Goal: Transaction & Acquisition: Purchase product/service

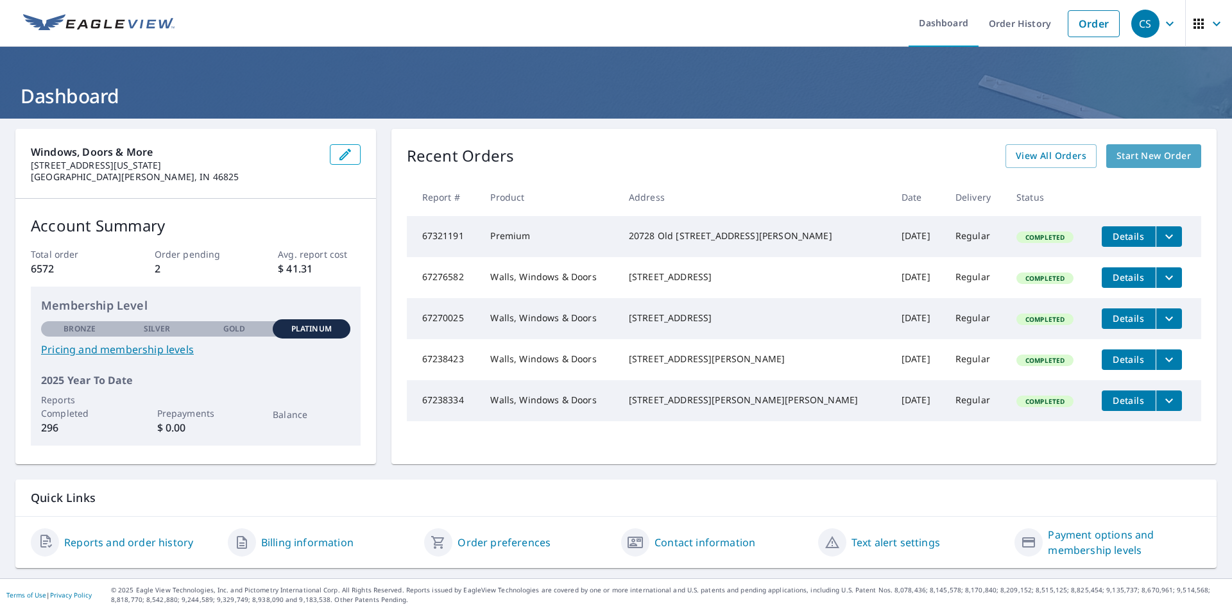
click at [1152, 158] on span "Start New Order" at bounding box center [1153, 156] width 74 height 16
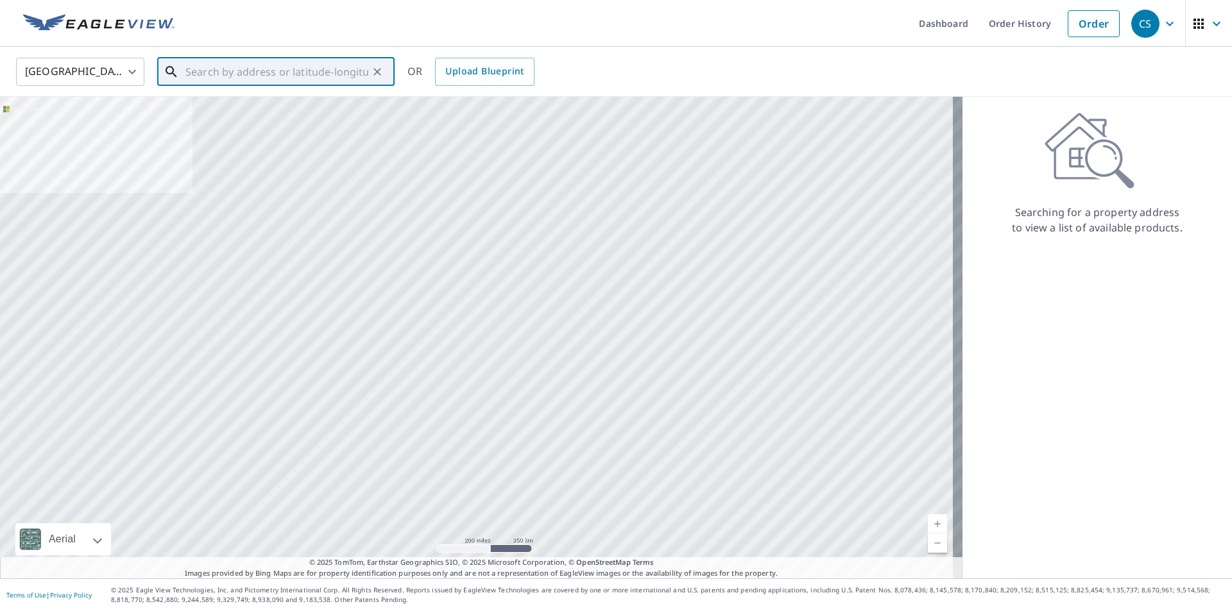
click at [267, 68] on input "text" at bounding box center [276, 72] width 183 height 36
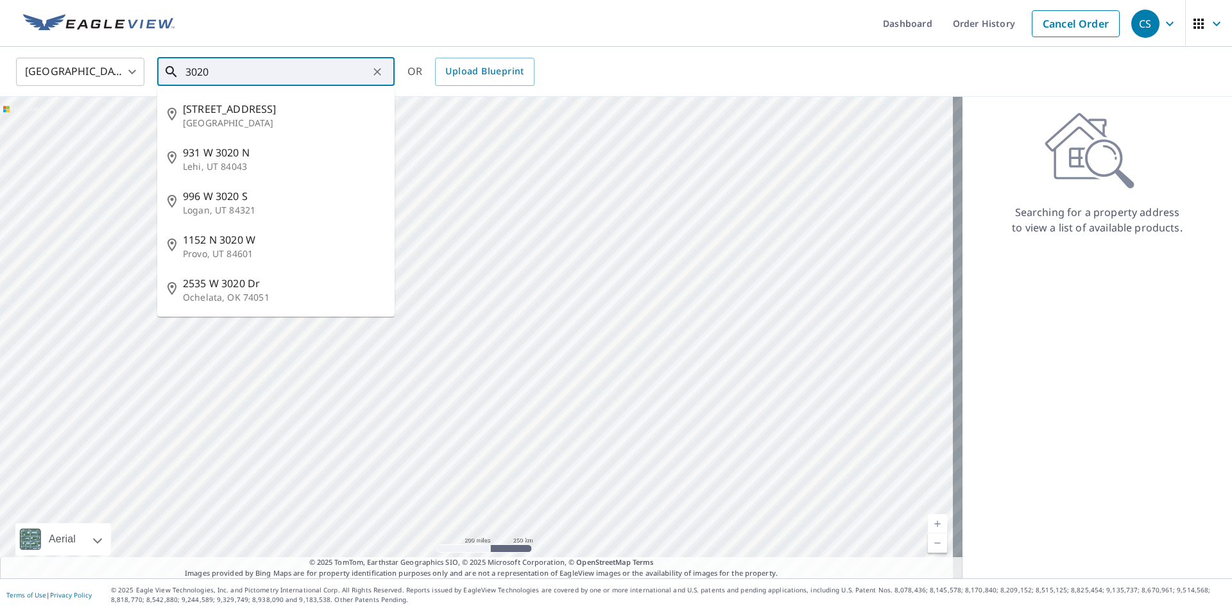
click at [251, 71] on input "3020" at bounding box center [276, 72] width 183 height 36
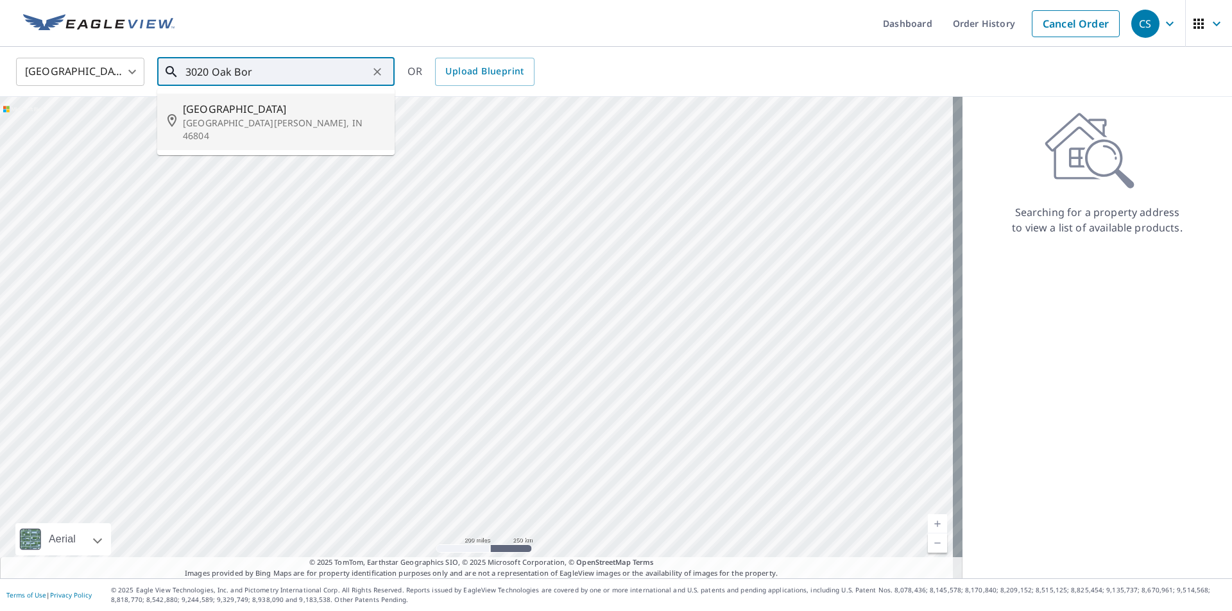
click at [257, 122] on p "[GEOGRAPHIC_DATA][PERSON_NAME], IN 46804" at bounding box center [283, 130] width 201 height 26
type input "[STREET_ADDRESS][PERSON_NAME]"
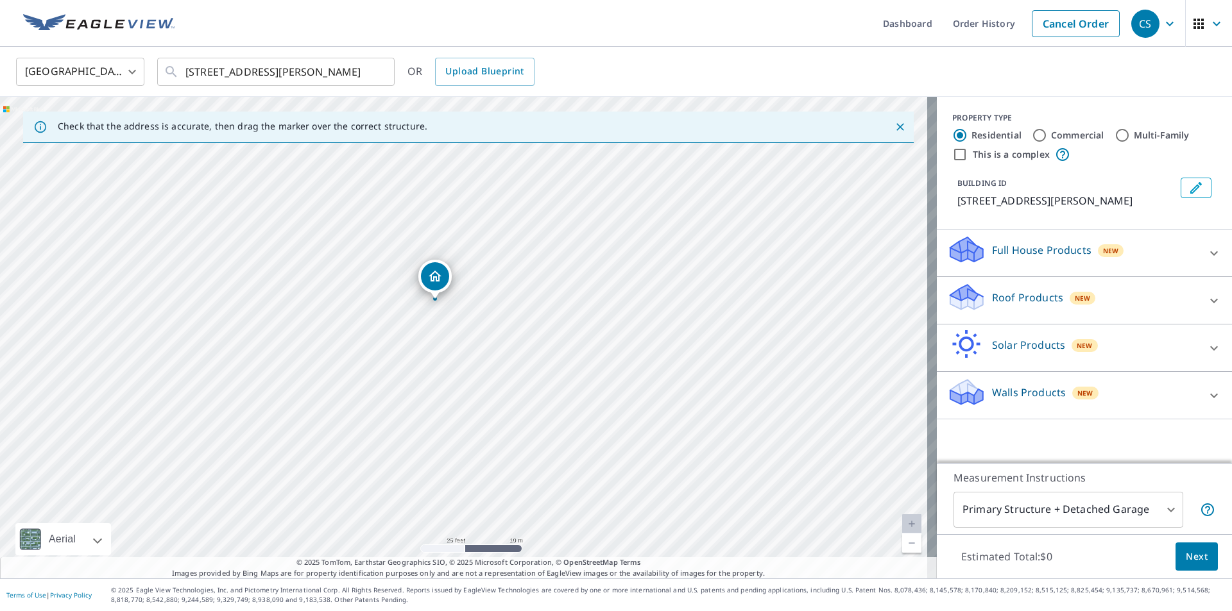
click at [1206, 309] on icon at bounding box center [1213, 300] width 15 height 15
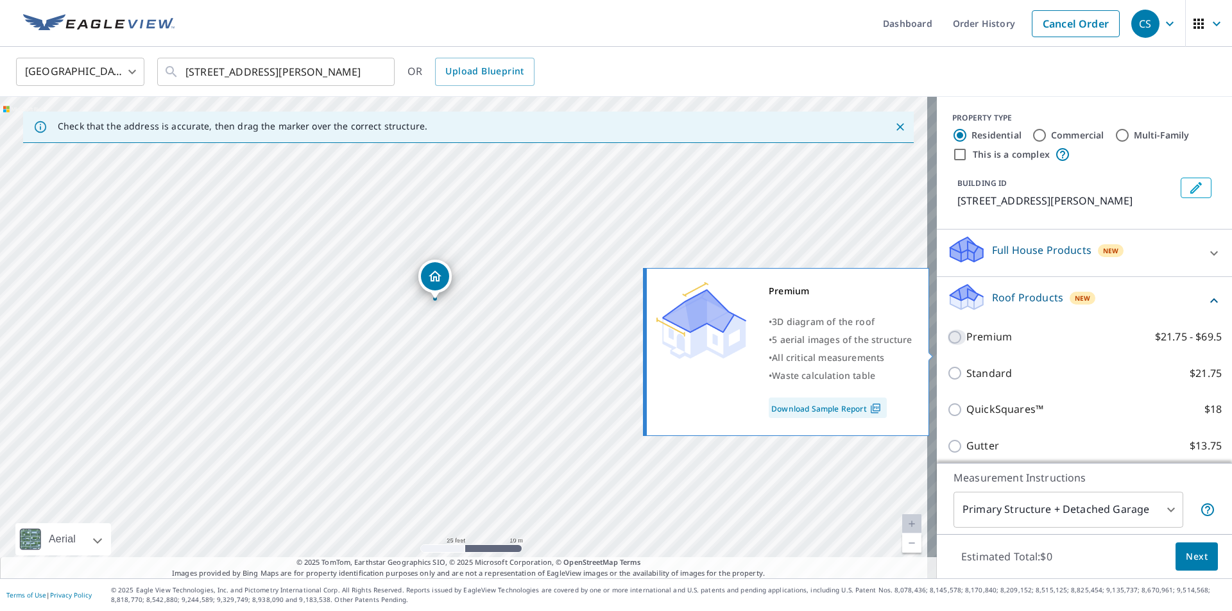
click at [947, 345] on input "Premium $21.75 - $69.5" at bounding box center [956, 337] width 19 height 15
checkbox input "true"
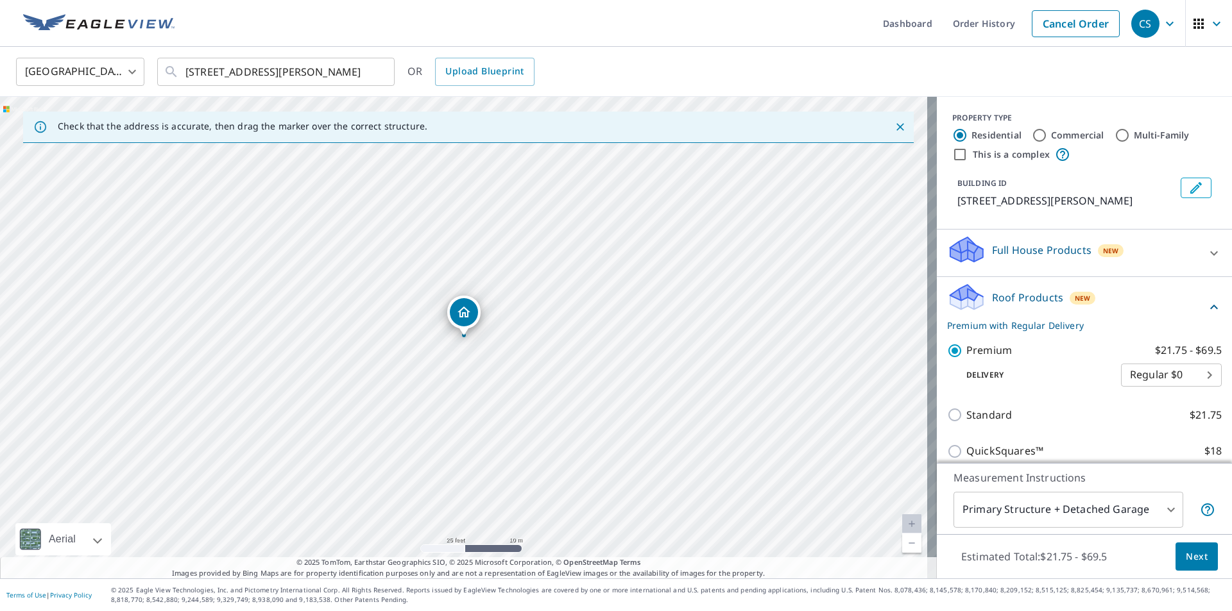
click at [1145, 514] on body "CS CS Dashboard Order History Cancel Order CS [GEOGRAPHIC_DATA] [GEOGRAPHIC_DAT…" at bounding box center [616, 305] width 1232 height 611
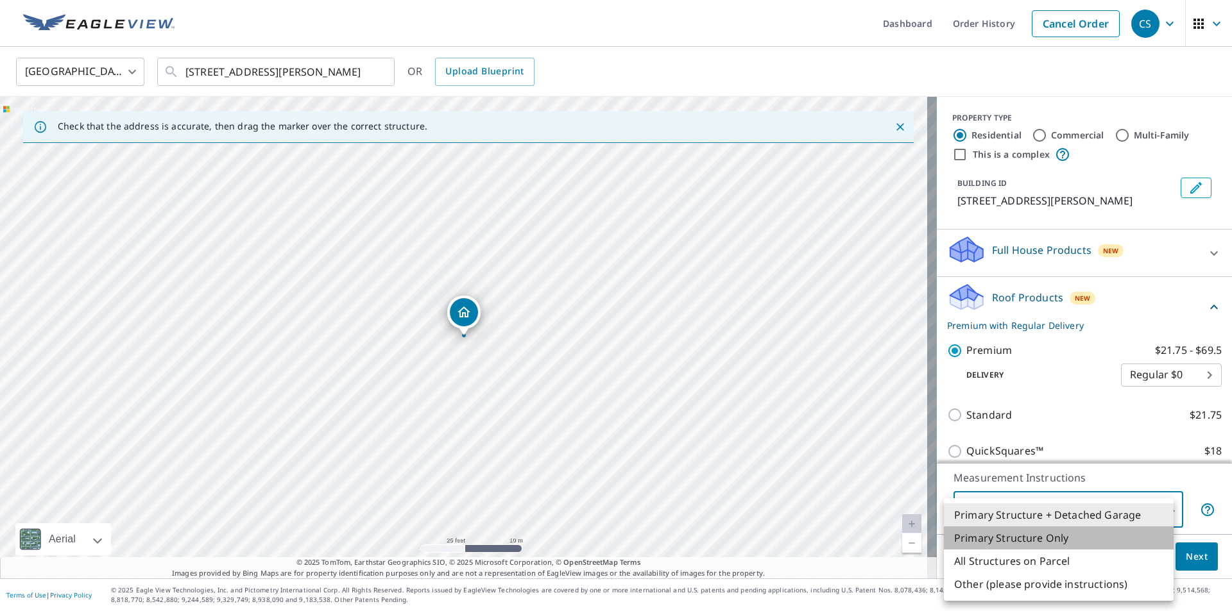
click at [1057, 532] on li "Primary Structure Only" at bounding box center [1059, 538] width 230 height 23
type input "2"
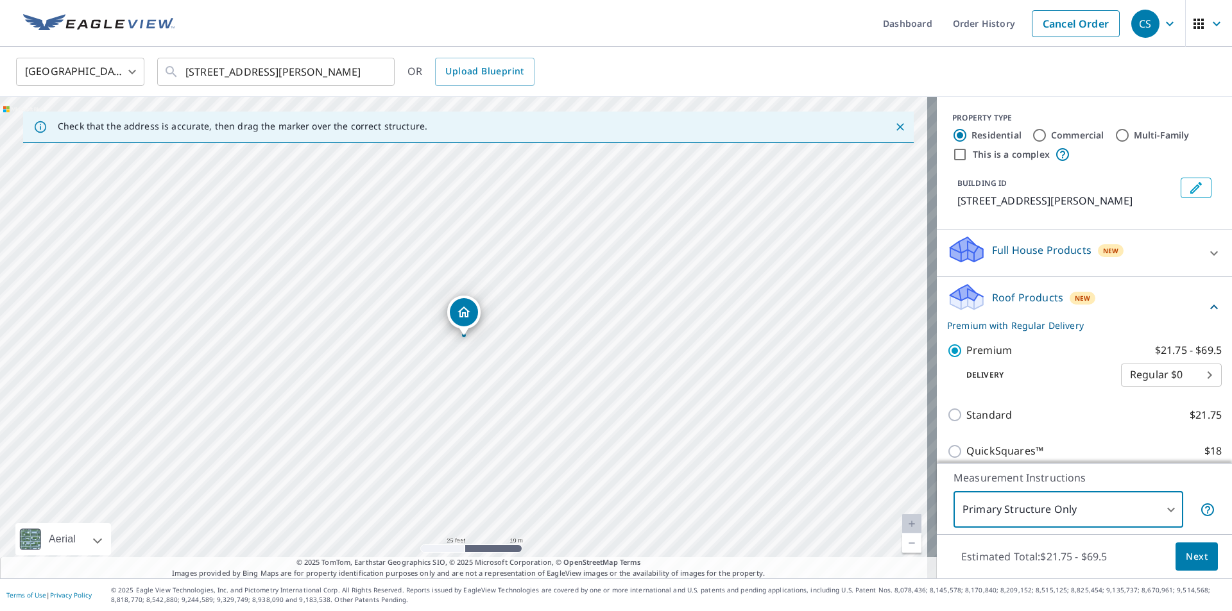
click at [1185, 560] on span "Next" at bounding box center [1196, 557] width 22 height 16
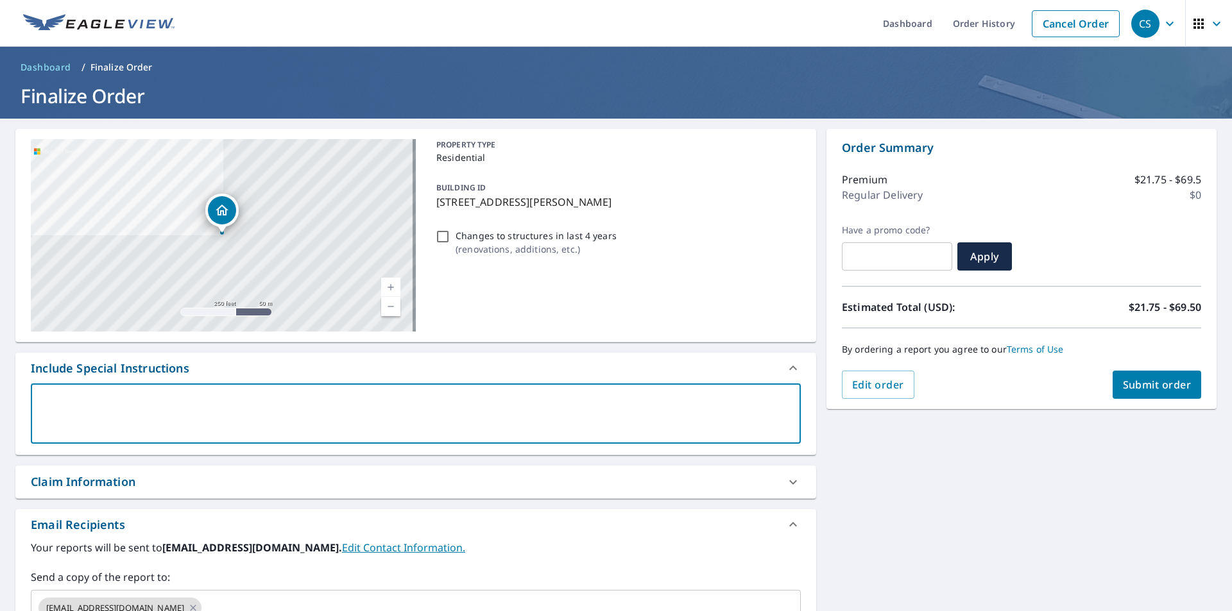
click at [171, 401] on textarea at bounding box center [416, 414] width 752 height 37
type textarea "p"
type textarea "x"
checkbox input "true"
type textarea "pr"
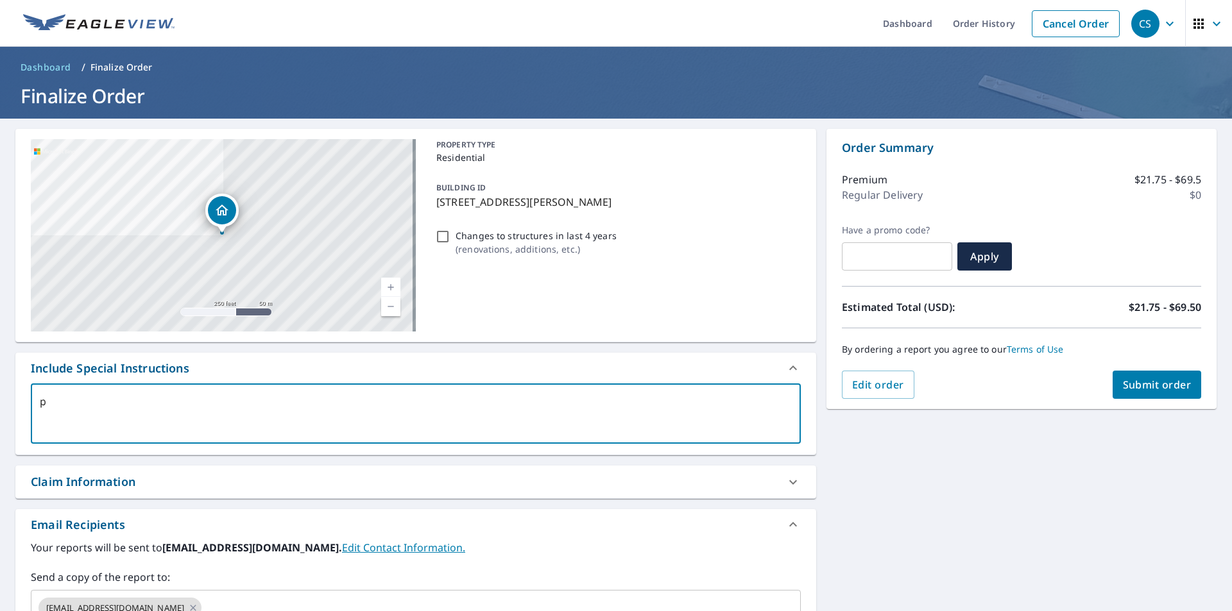
type textarea "x"
checkbox input "true"
type textarea "pri"
type textarea "x"
checkbox input "true"
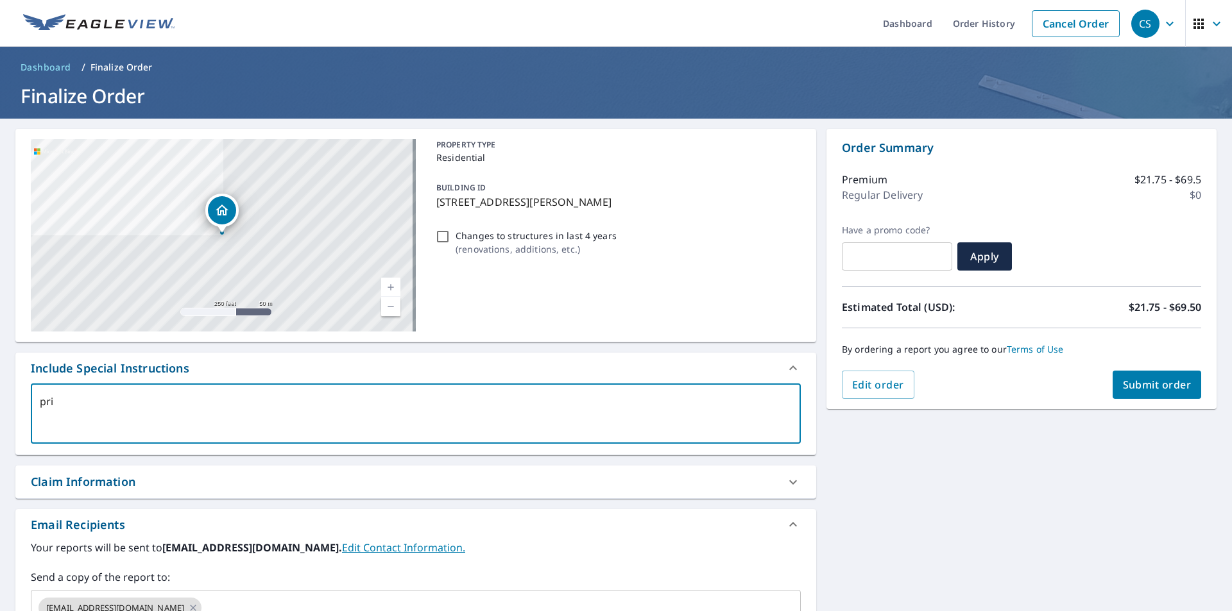
type textarea "prim"
type textarea "x"
checkbox input "true"
type textarea "prima"
type textarea "x"
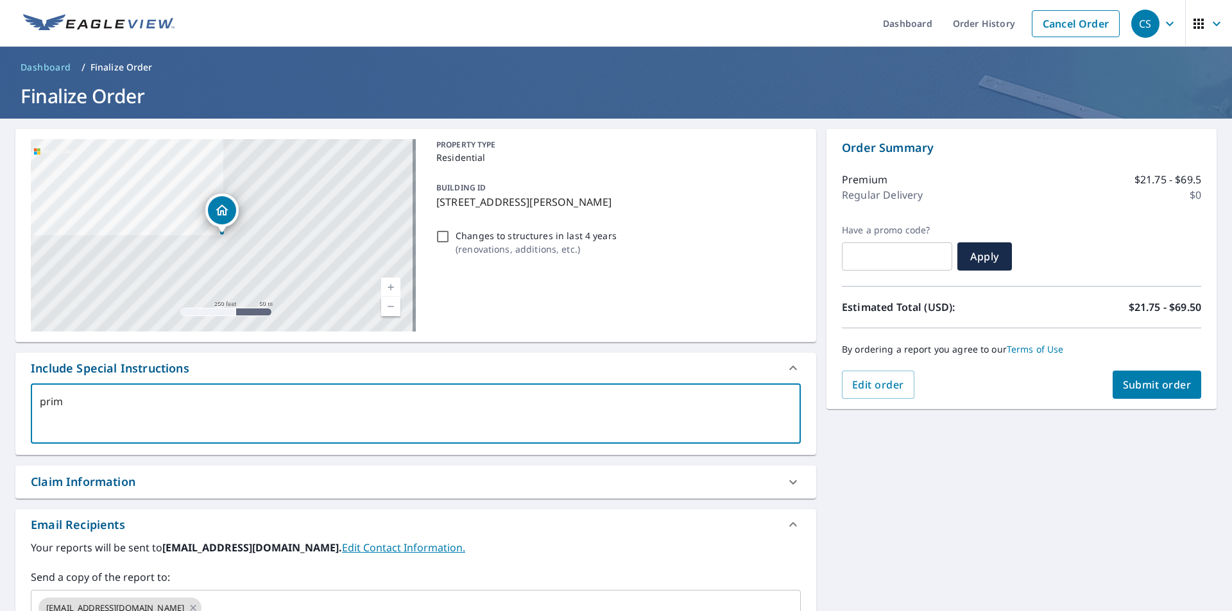
checkbox input "true"
type textarea "primar"
type textarea "x"
checkbox input "true"
type textarea "primary"
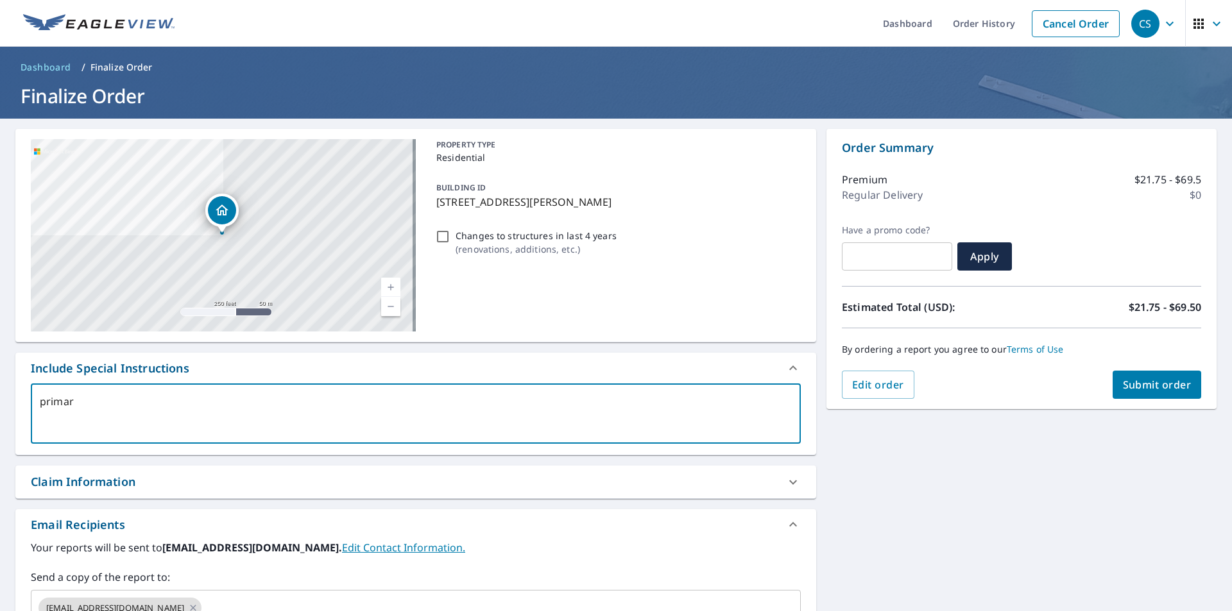
type textarea "x"
checkbox input "true"
type textarea "primary"
type textarea "x"
checkbox input "true"
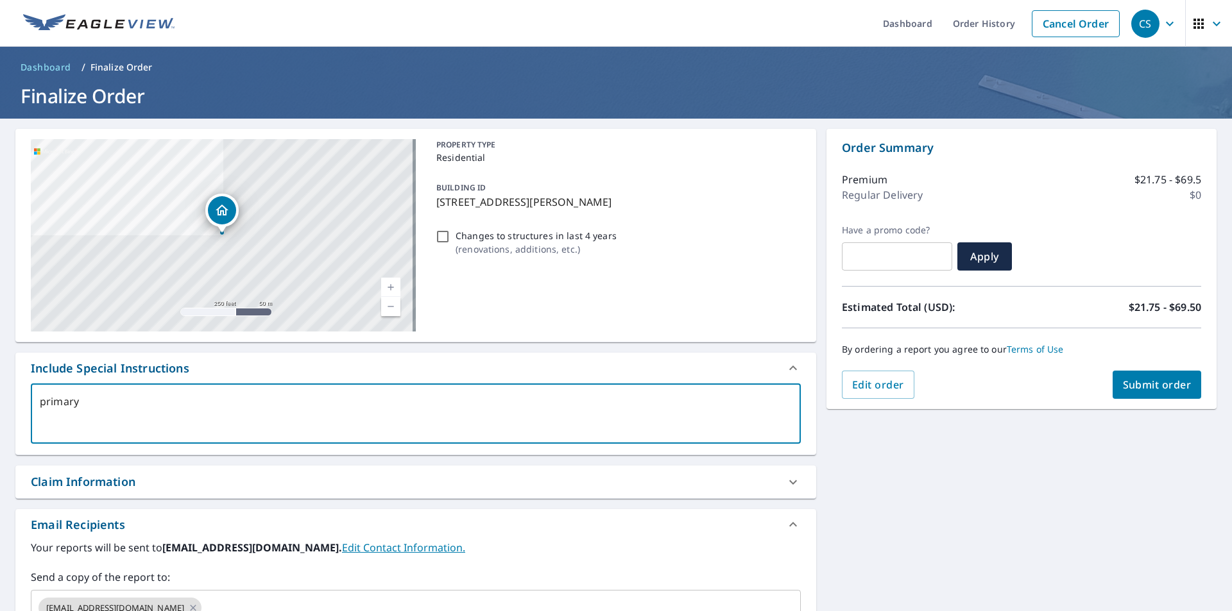
type textarea "primary s"
type textarea "x"
checkbox input "true"
type textarea "primary st"
type textarea "x"
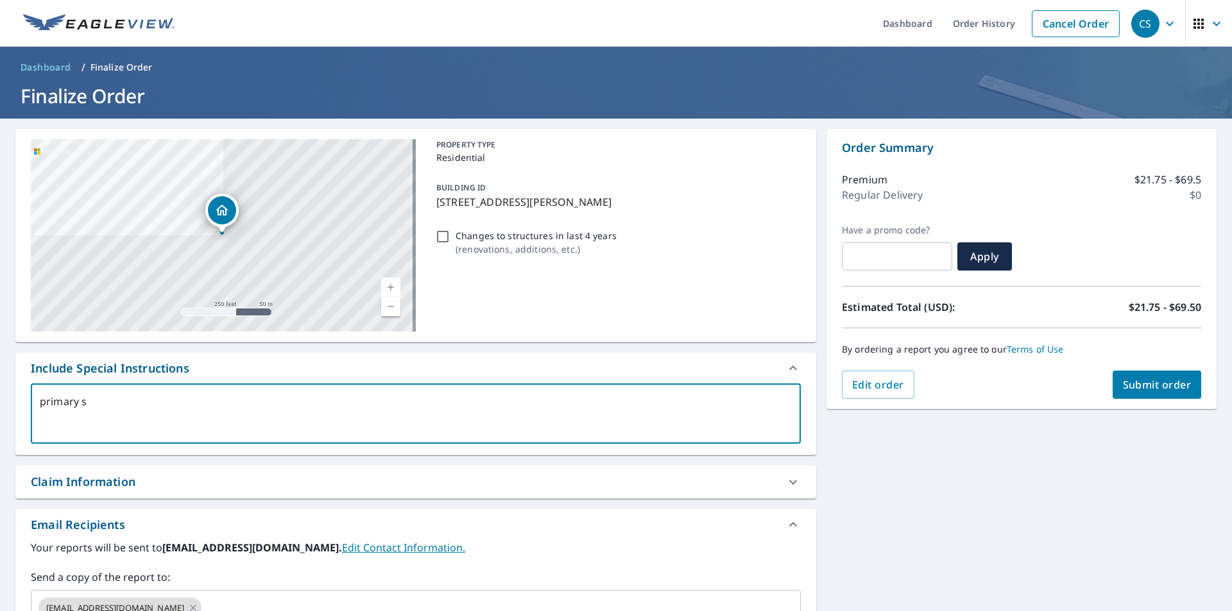
checkbox input "true"
type textarea "primary str"
type textarea "x"
checkbox input "true"
type textarea "primary stru"
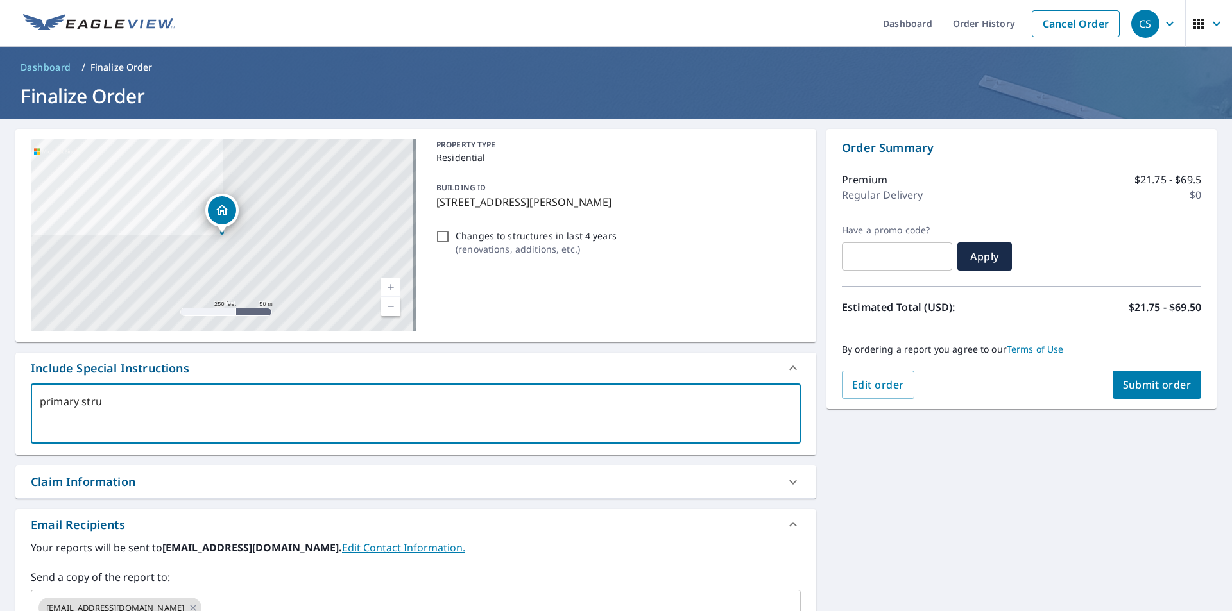
type textarea "x"
checkbox input "true"
type textarea "primary struc"
type textarea "x"
checkbox input "true"
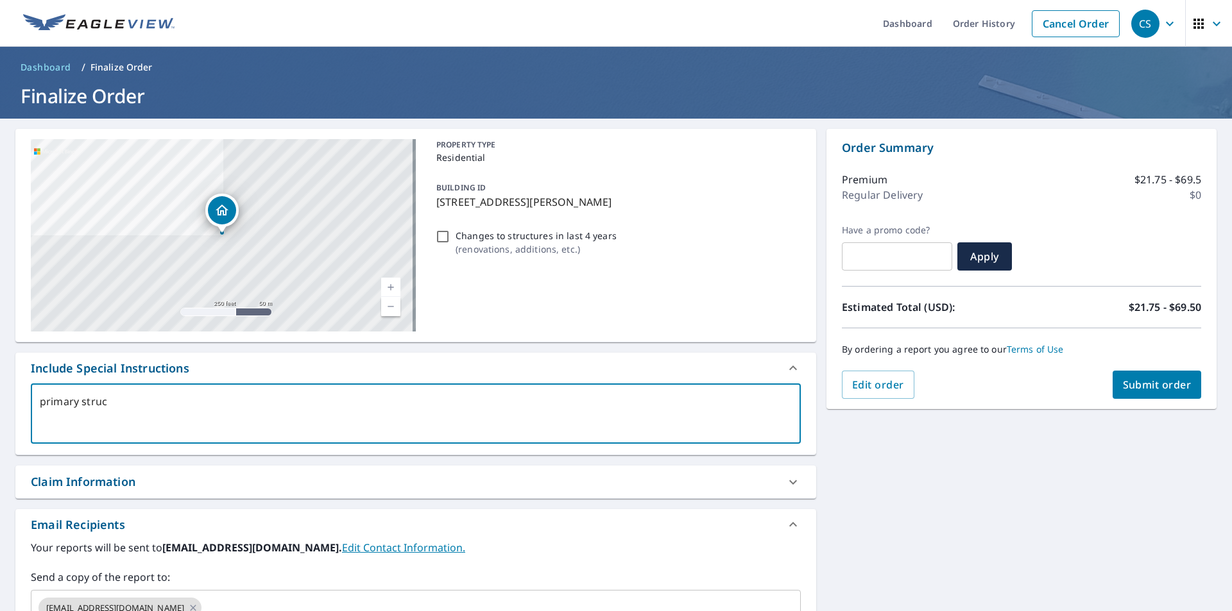
type textarea "primary struct"
type textarea "x"
checkbox input "true"
type textarea "primary structu"
type textarea "x"
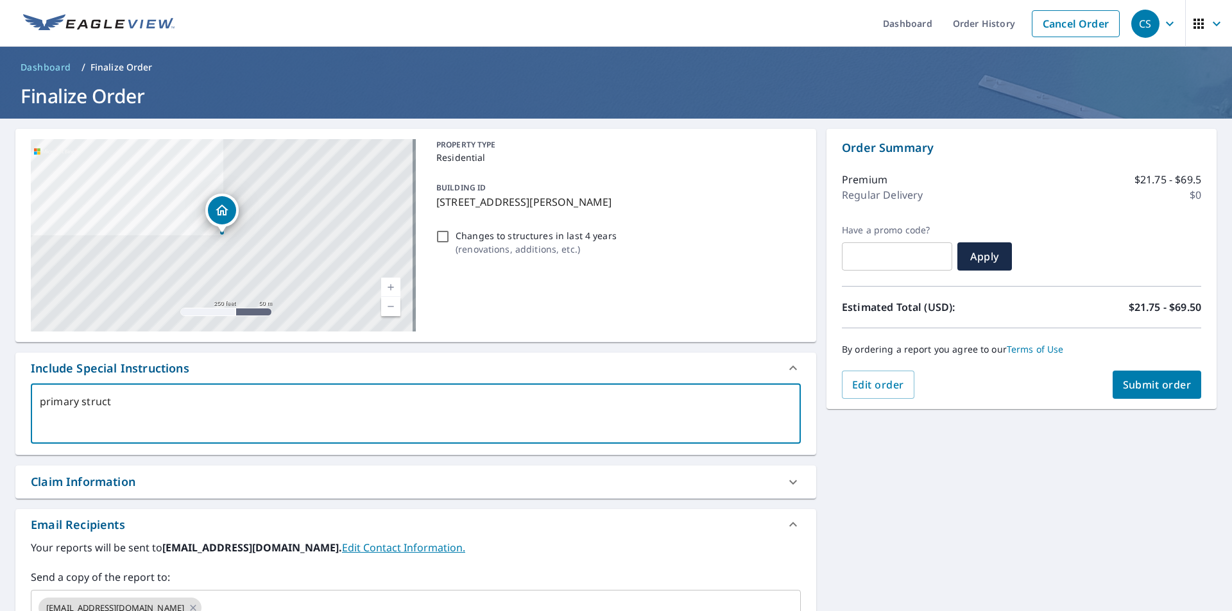
checkbox input "true"
type textarea "primary structur"
type textarea "x"
checkbox input "true"
type textarea "primary structure"
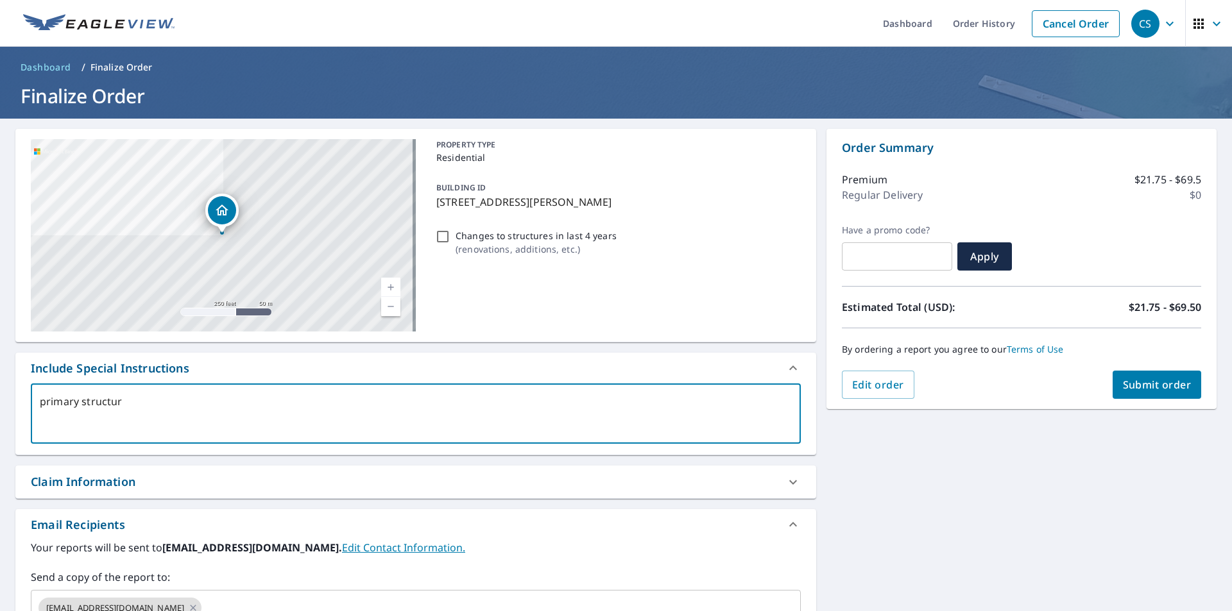
type textarea "x"
checkbox input "true"
type textarea "primary structure"
type textarea "x"
checkbox input "true"
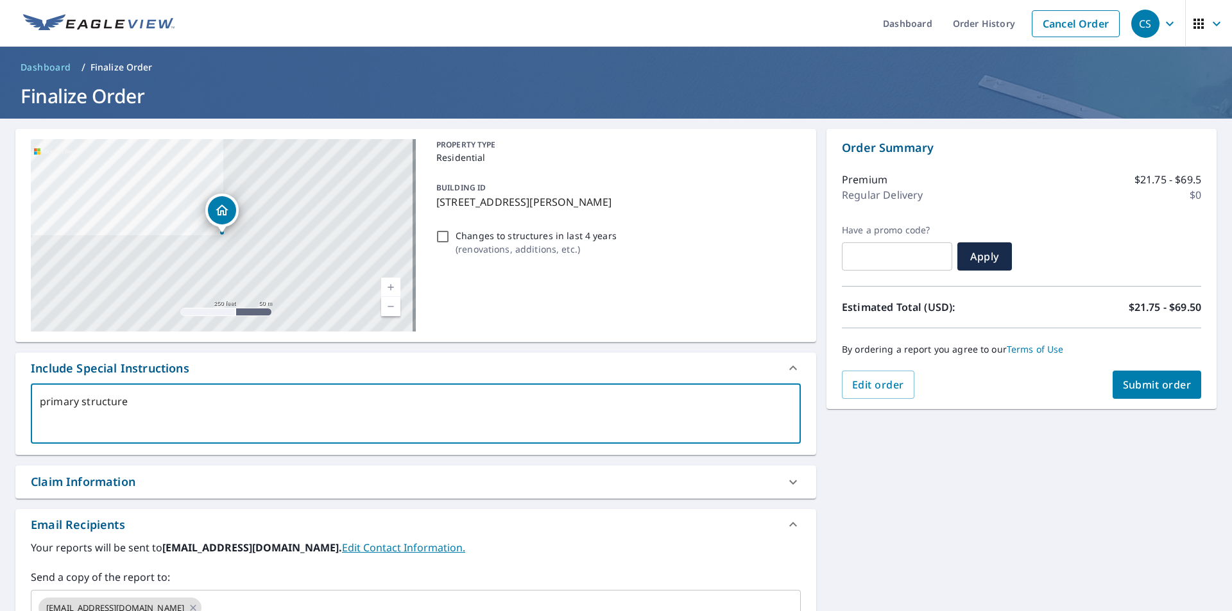
type textarea "primary structure o"
type textarea "x"
checkbox input "true"
type textarea "primary structure on"
type textarea "x"
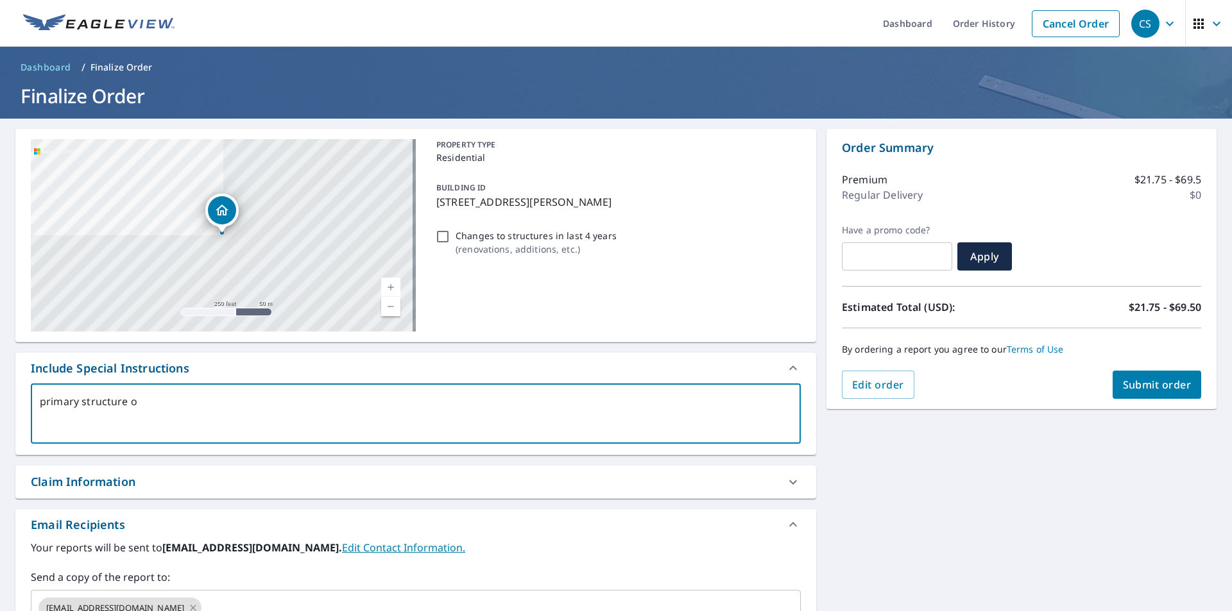
checkbox input "true"
type textarea "primary structure onl"
type textarea "x"
checkbox input "true"
type textarea "primary structure only"
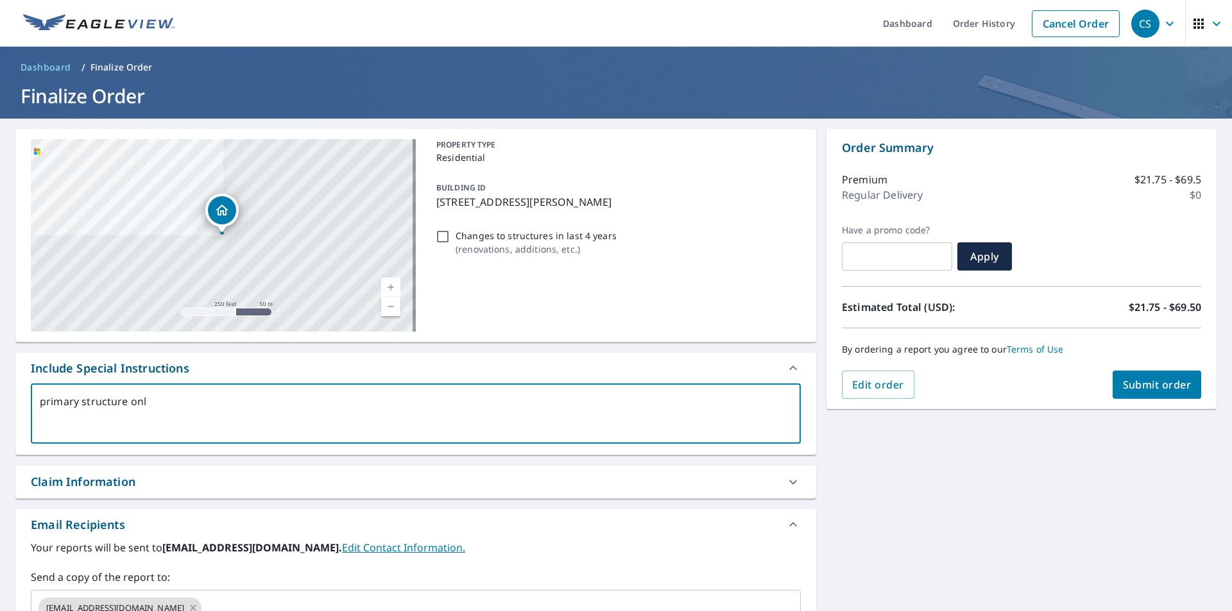
type textarea "x"
checkbox input "true"
type textarea "primary structure only"
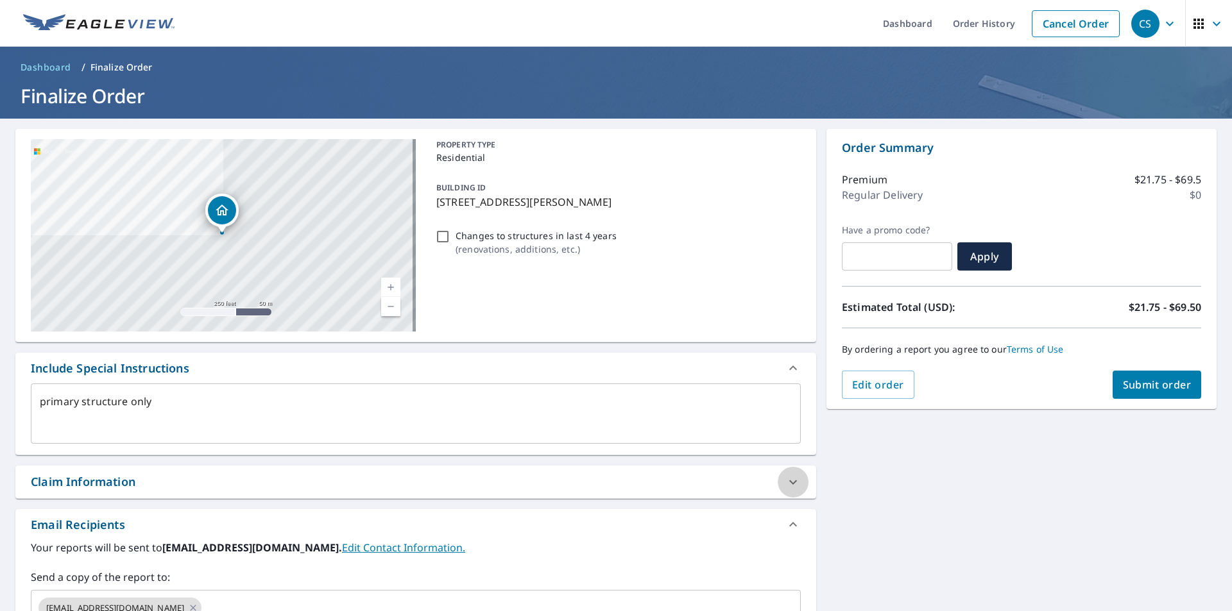
click at [785, 482] on icon at bounding box center [792, 482] width 15 height 15
type textarea "x"
checkbox input "true"
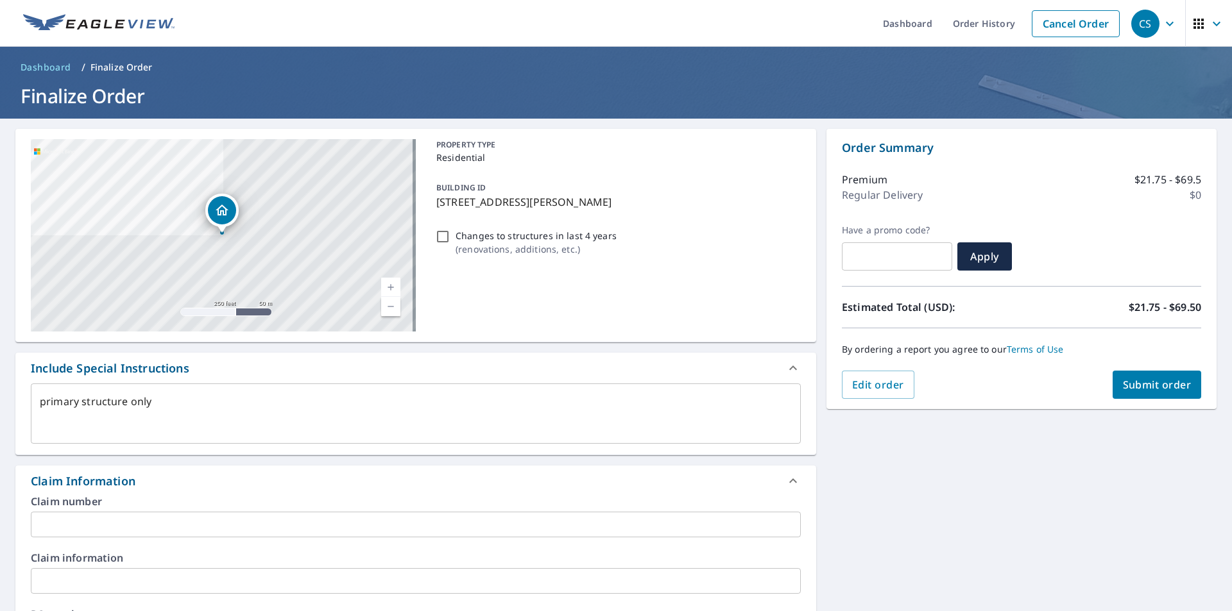
click at [216, 526] on input "text" at bounding box center [416, 525] width 770 height 26
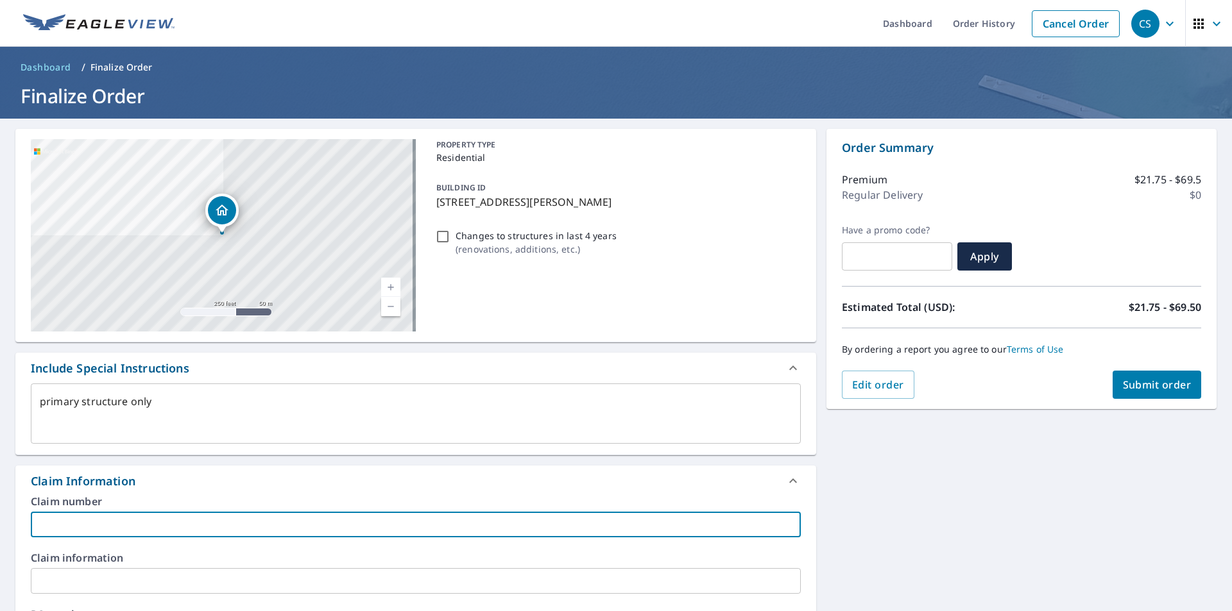
type textarea "x"
type input "M"
checkbox input "true"
type input "[PERSON_NAME]"
type textarea "x"
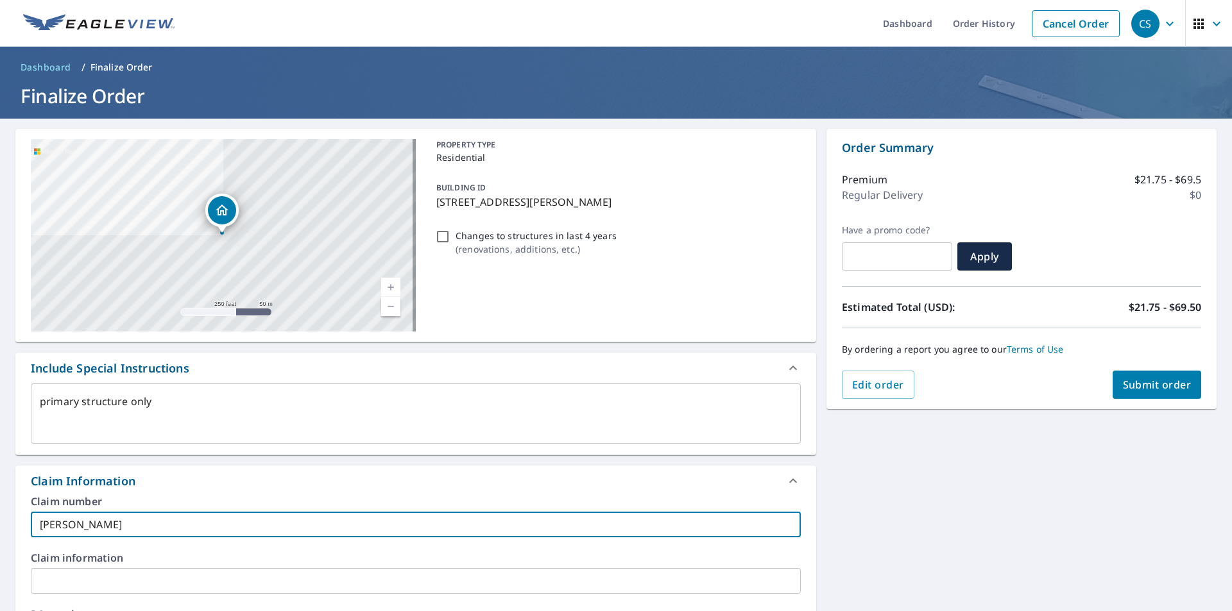
checkbox input "true"
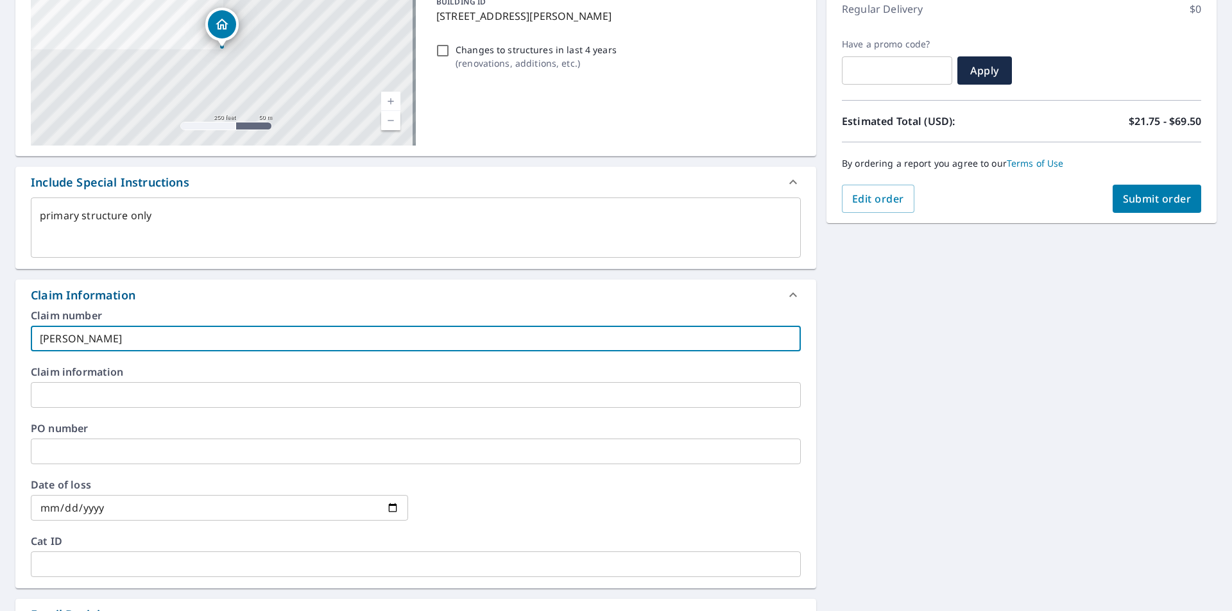
scroll to position [192, 0]
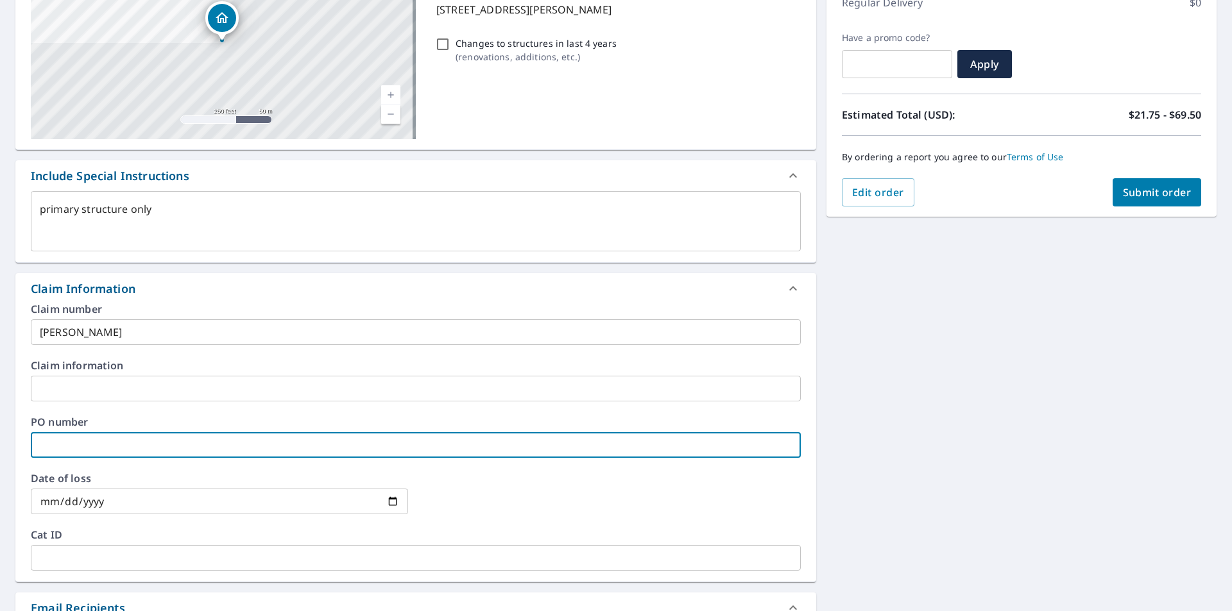
click at [197, 446] on input "text" at bounding box center [416, 445] width 770 height 26
type textarea "x"
type input "S"
checkbox input "true"
type textarea "x"
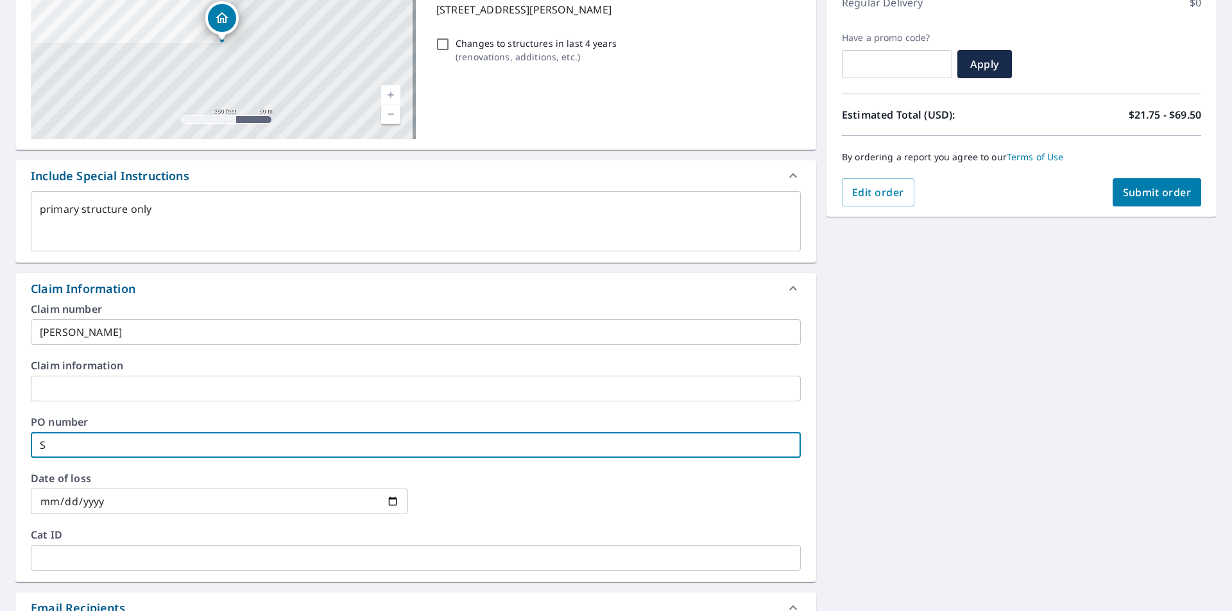
checkbox input "true"
type textarea "x"
type input "A"
checkbox input "true"
type textarea "x"
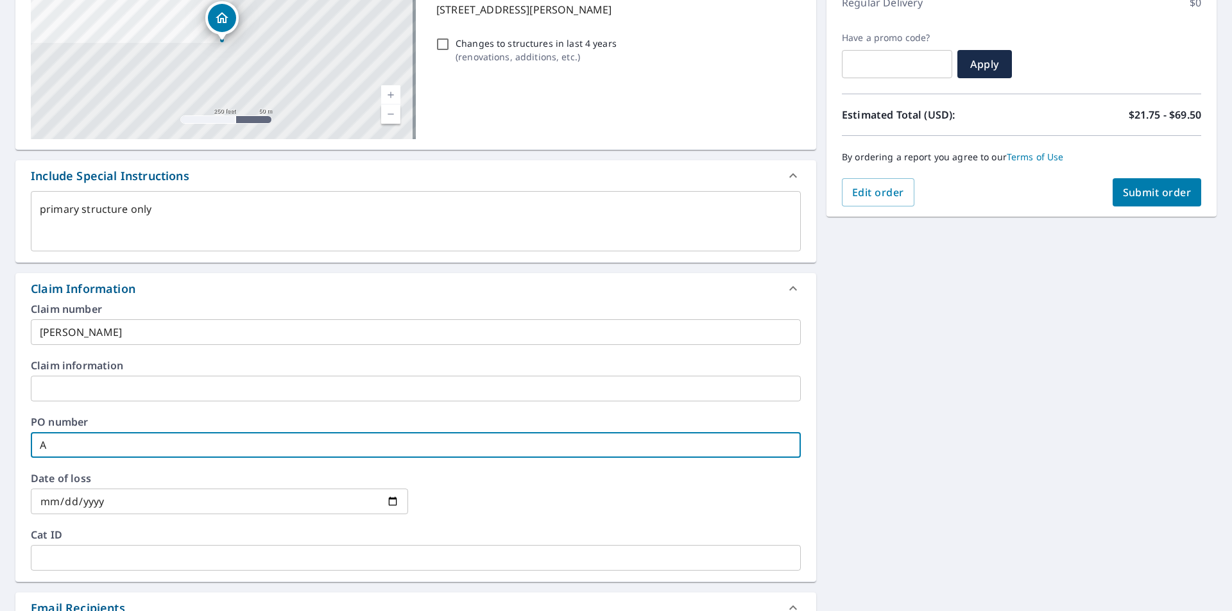
type input "As"
checkbox input "true"
type input "Ash"
type textarea "x"
checkbox input "true"
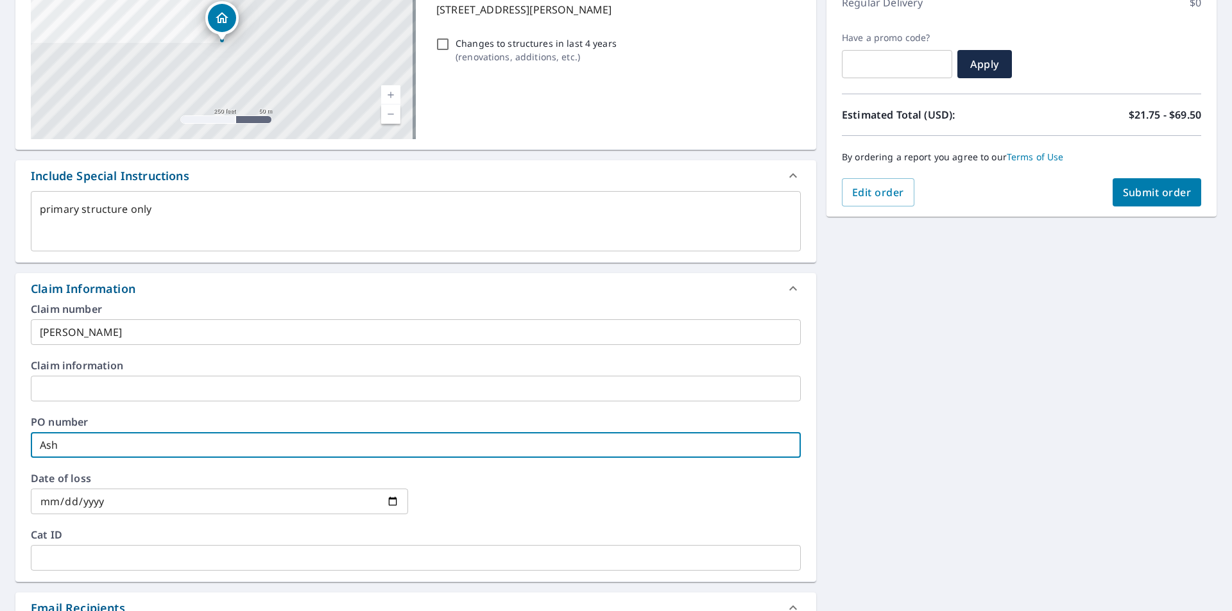
type textarea "x"
type input "Asht"
checkbox input "true"
type textarea "x"
type input "Ashto"
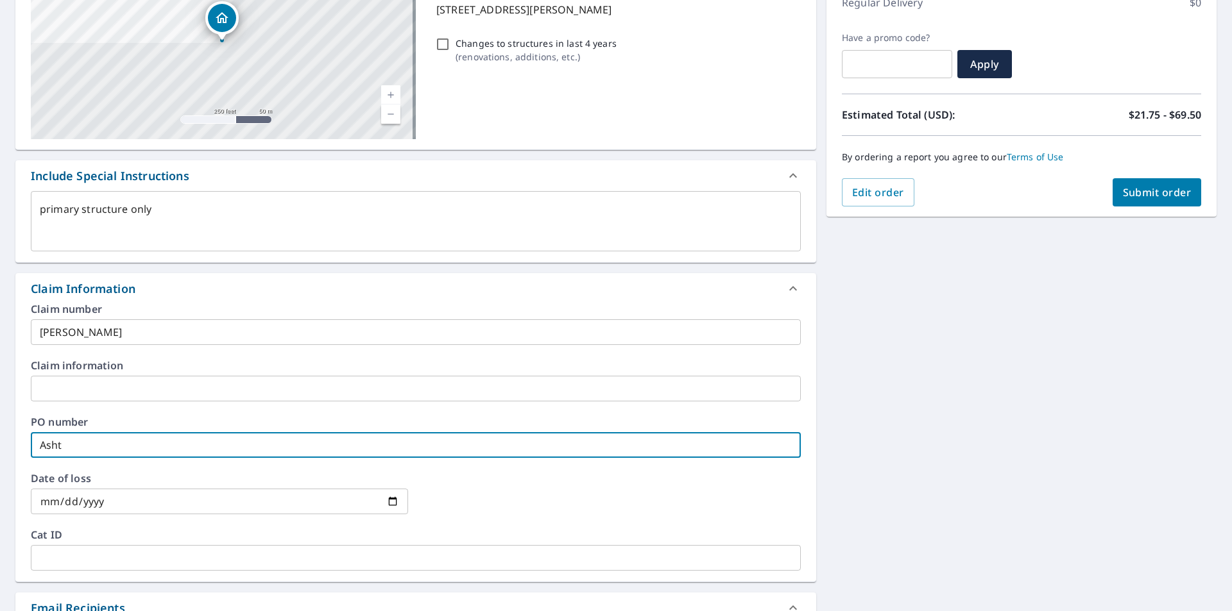
checkbox input "true"
type textarea "x"
type input "[PERSON_NAME]"
checkbox input "true"
type textarea "x"
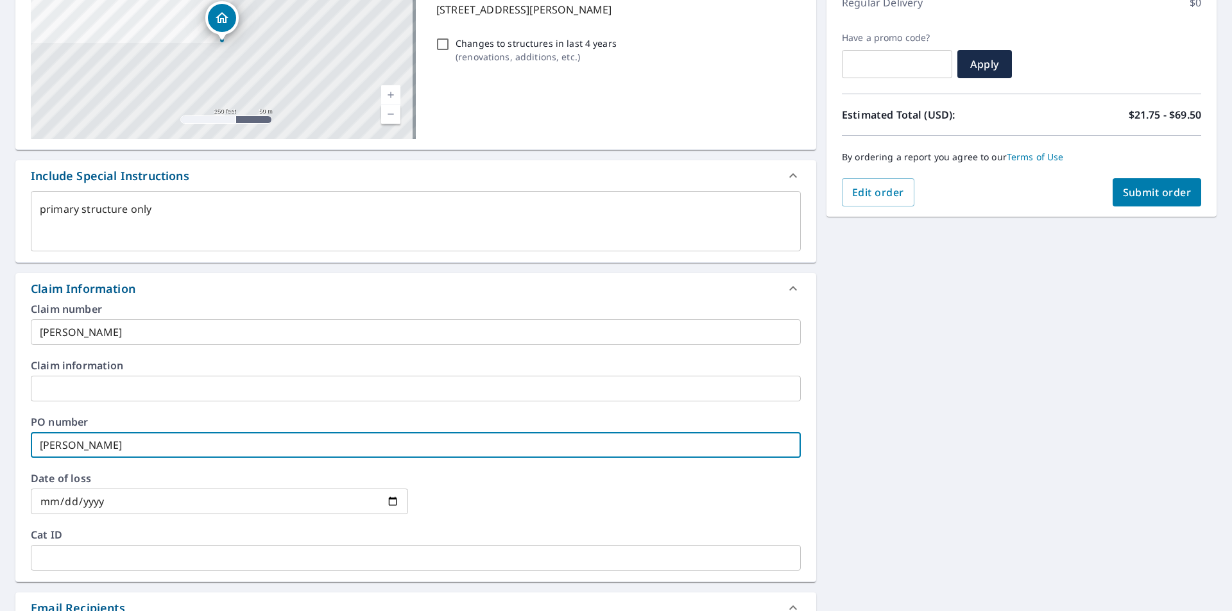
type input "[PERSON_NAME],"
checkbox input "true"
type textarea "x"
type input "[PERSON_NAME],"
checkbox input "true"
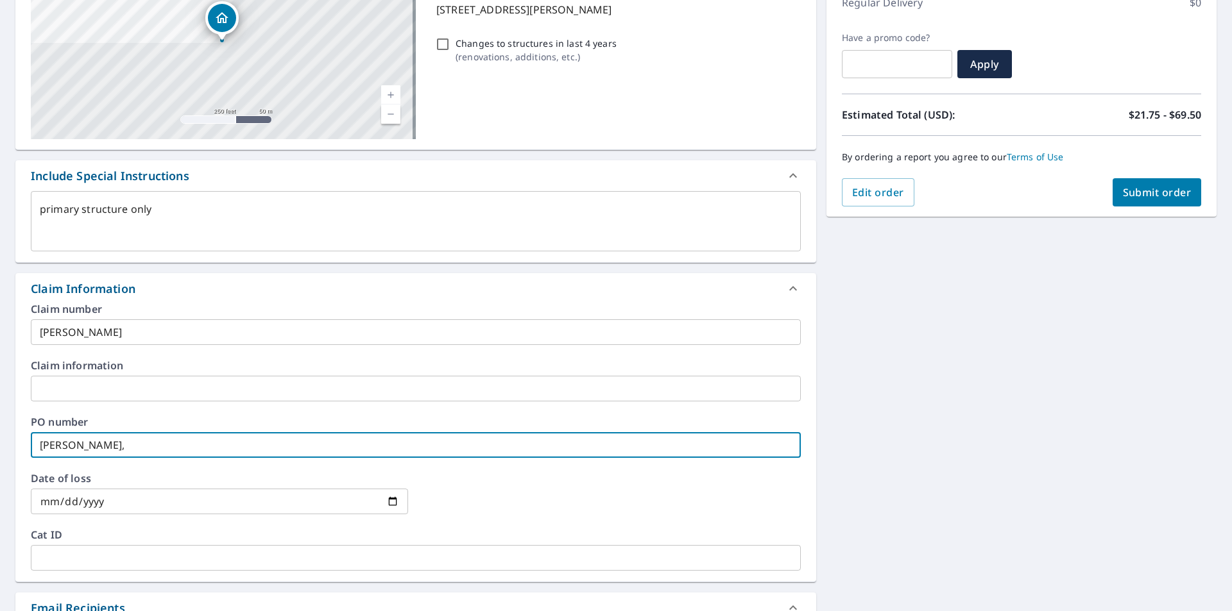
type input "[PERSON_NAME]"
type textarea "x"
type input "[PERSON_NAME]"
checkbox input "true"
type textarea "x"
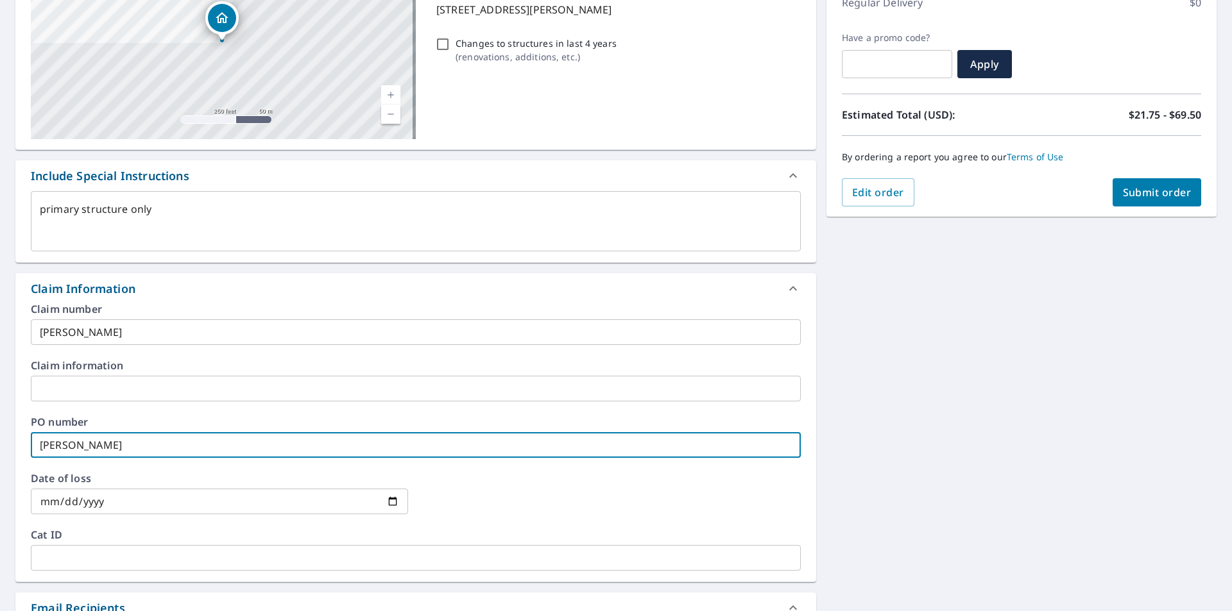
type input "[PERSON_NAME]"
checkbox input "true"
type textarea "x"
type input "[PERSON_NAME]"
checkbox input "true"
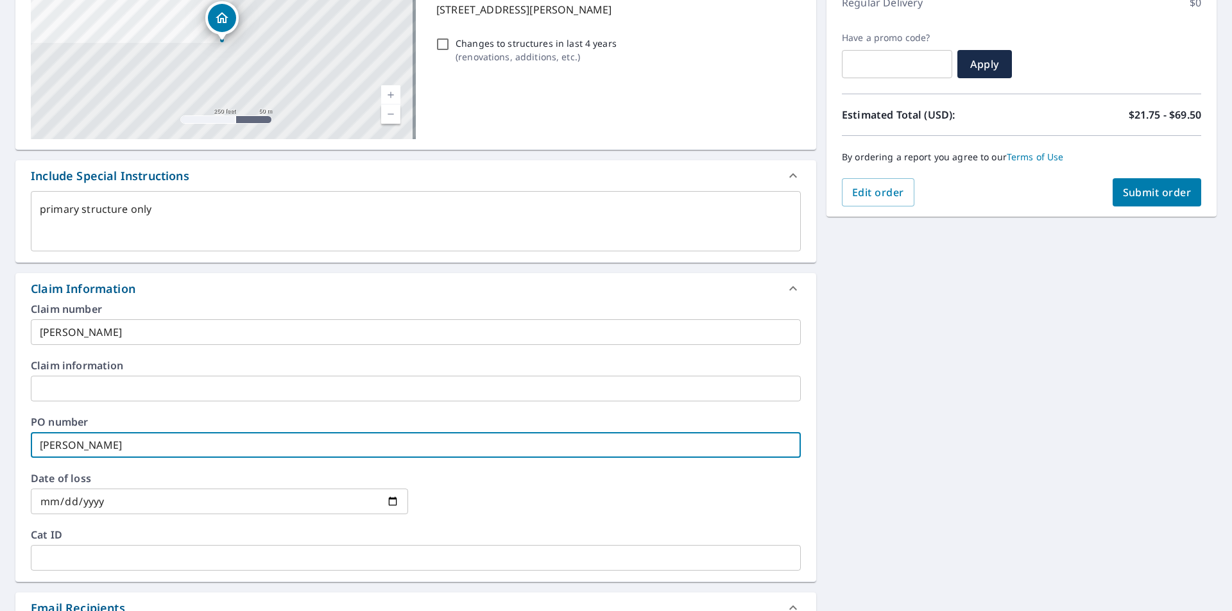
type textarea "x"
type input "[PERSON_NAME]"
checkbox input "true"
type textarea "x"
type input "[PERSON_NAME]"
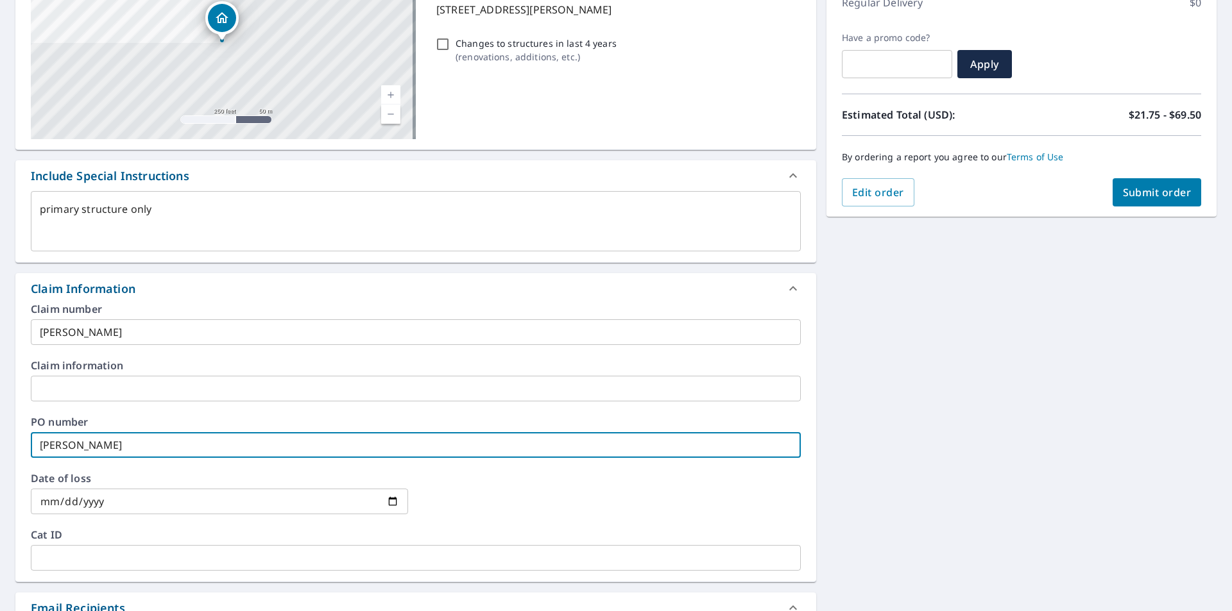
checkbox input "true"
type textarea "x"
type input "[PERSON_NAME]"
checkbox input "true"
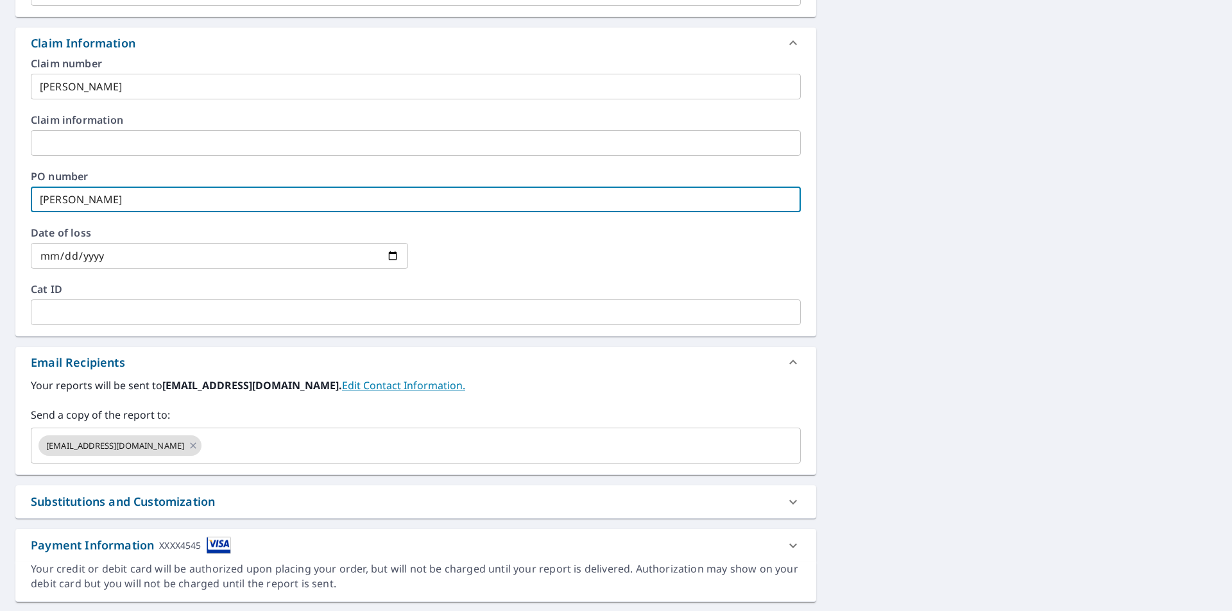
scroll to position [472, 0]
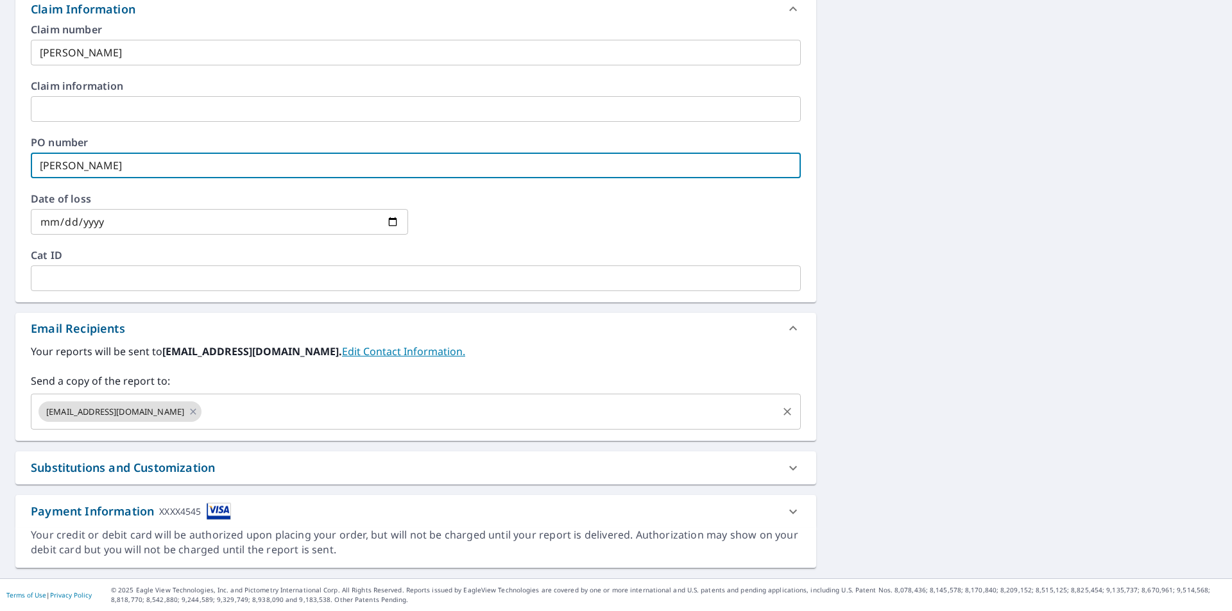
type input "[PERSON_NAME]"
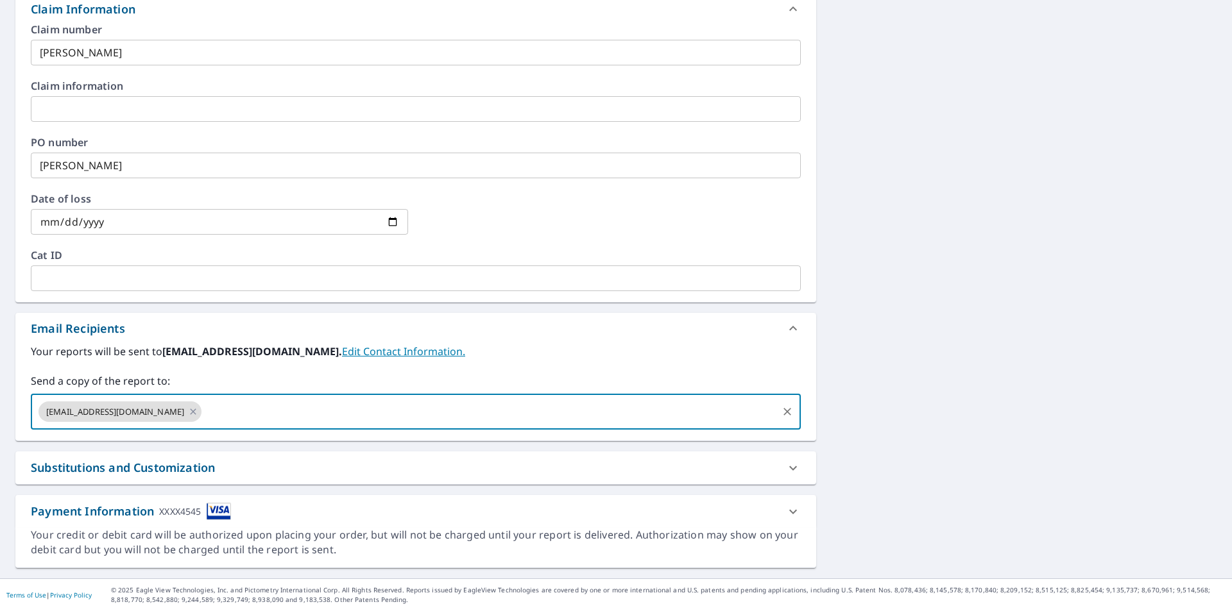
click at [237, 410] on input "text" at bounding box center [489, 412] width 572 height 24
type input "[PERSON_NAME][EMAIL_ADDRESS][DOMAIN_NAME]"
type textarea "x"
checkbox input "true"
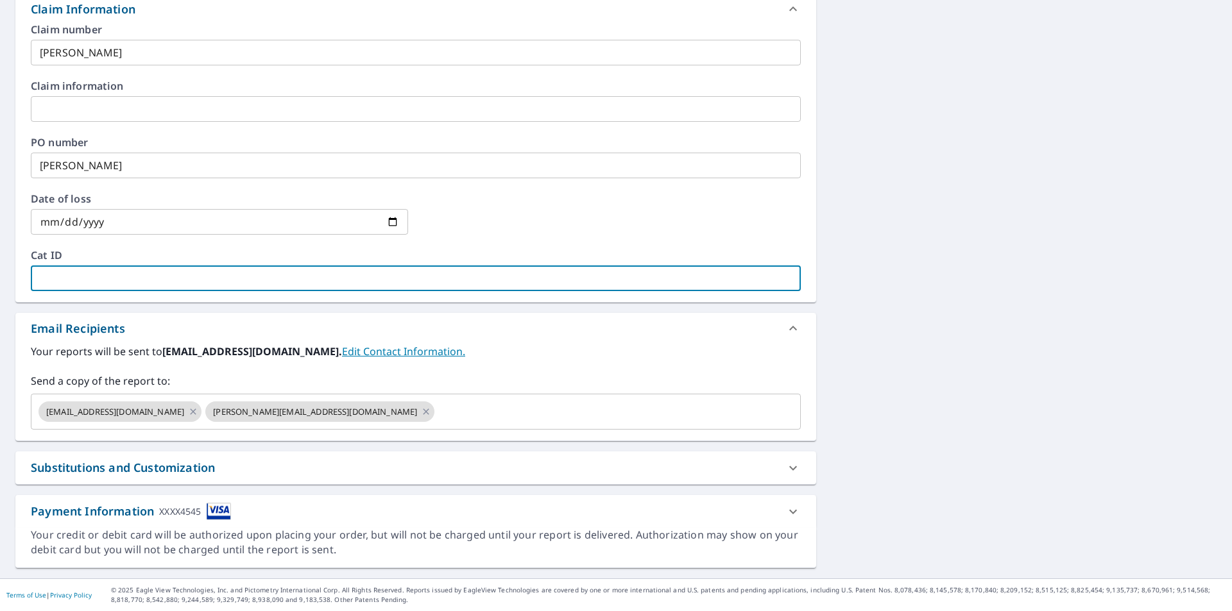
click at [443, 283] on input "text" at bounding box center [416, 279] width 770 height 26
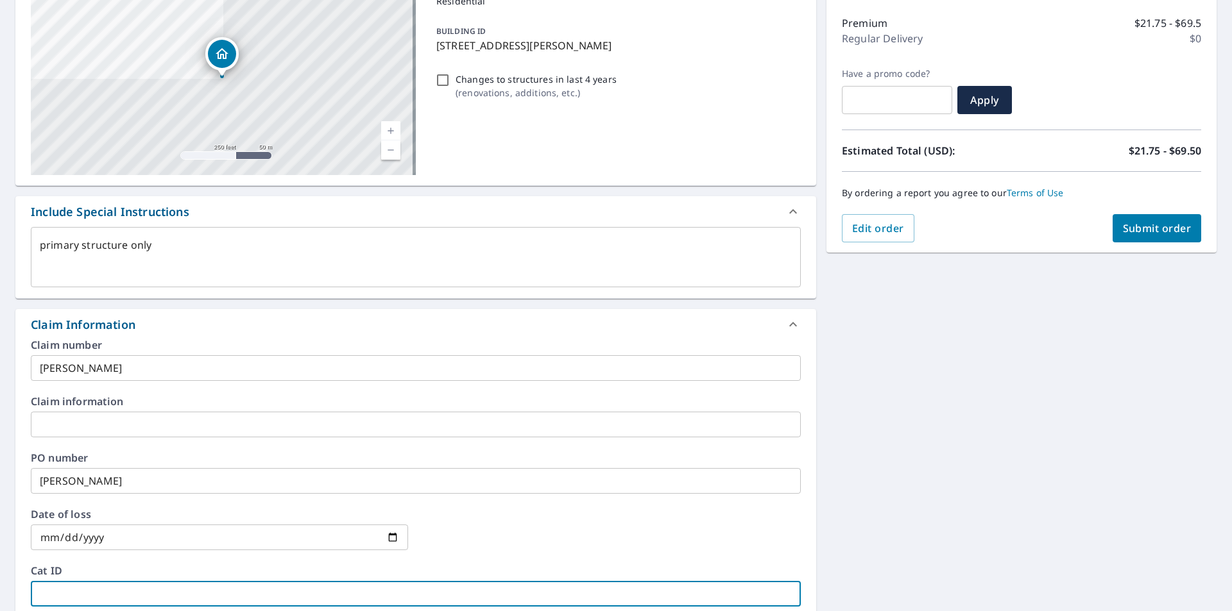
scroll to position [216, 0]
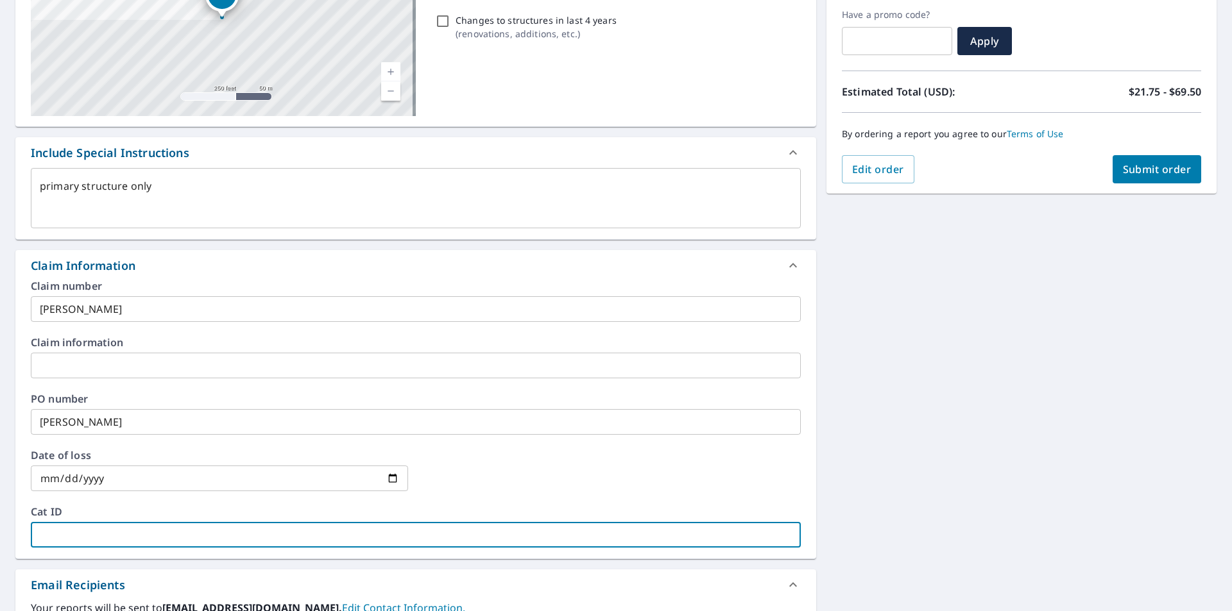
click at [1150, 171] on span "Submit order" at bounding box center [1157, 169] width 69 height 14
type textarea "x"
checkbox input "true"
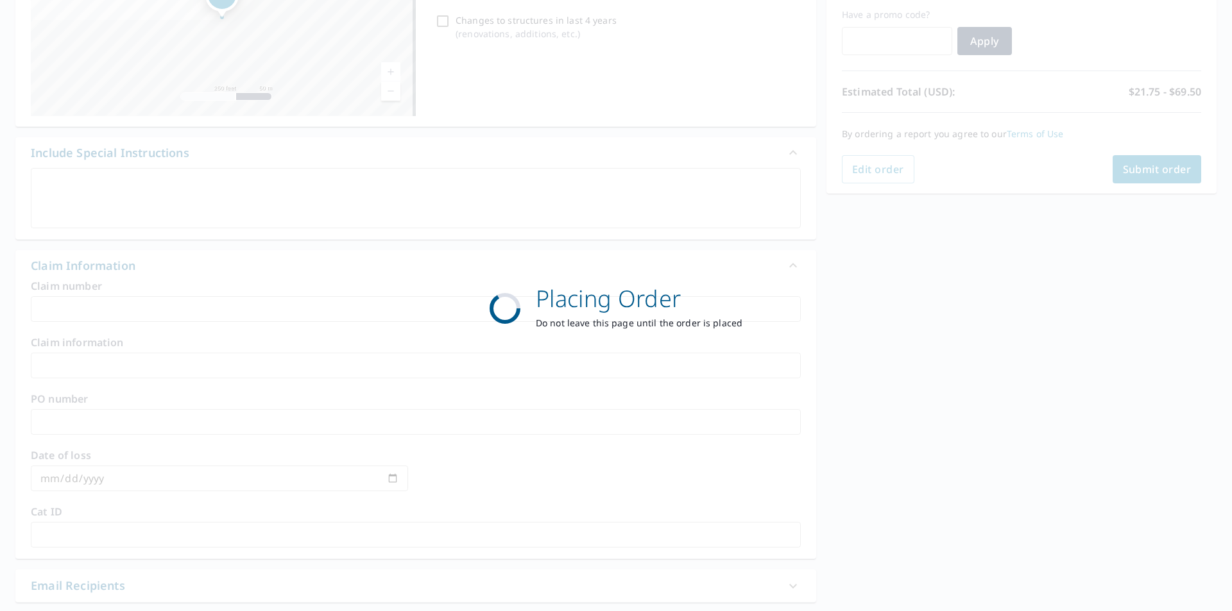
scroll to position [144, 0]
